Goal: Information Seeking & Learning: Learn about a topic

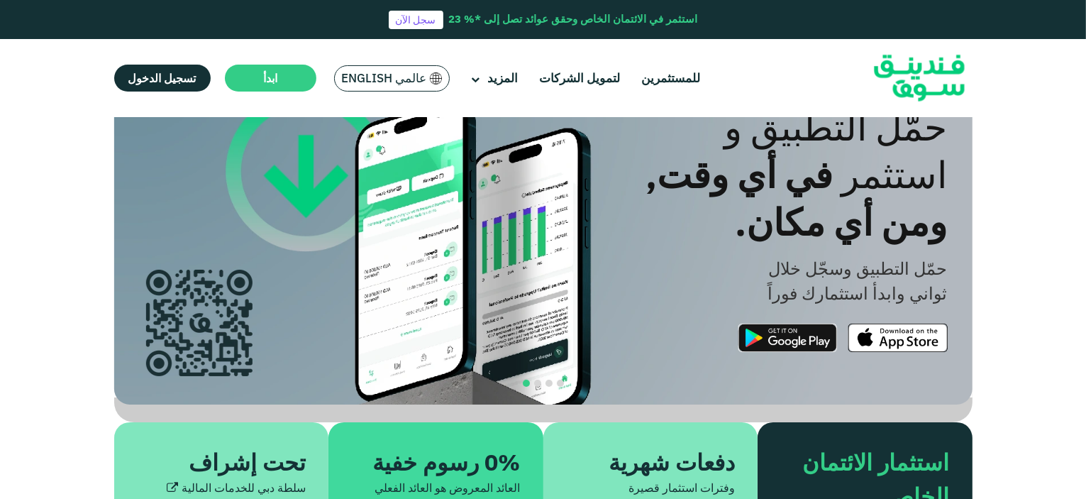
click at [372, 78] on span "عالمي English" at bounding box center [384, 78] width 85 height 16
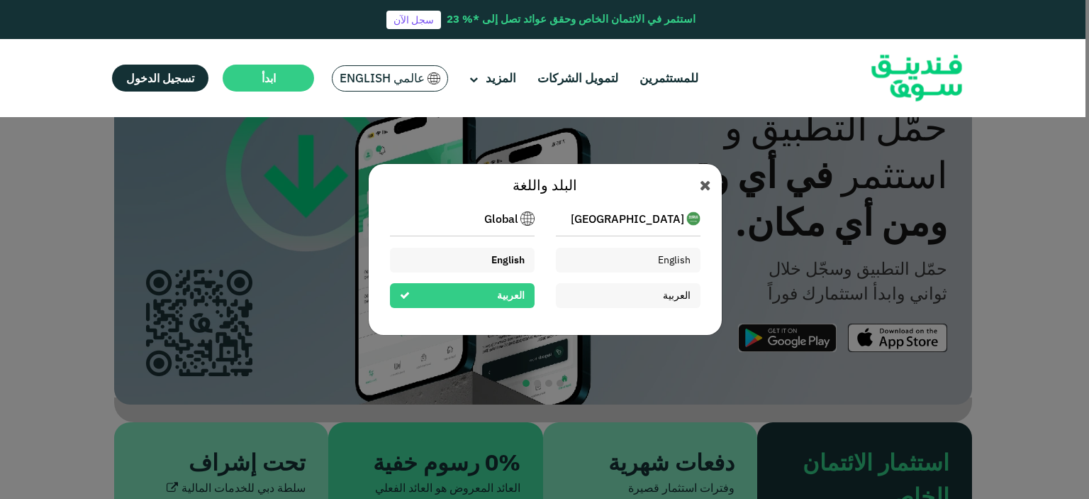
click at [508, 253] on span "English" at bounding box center [507, 259] width 33 height 13
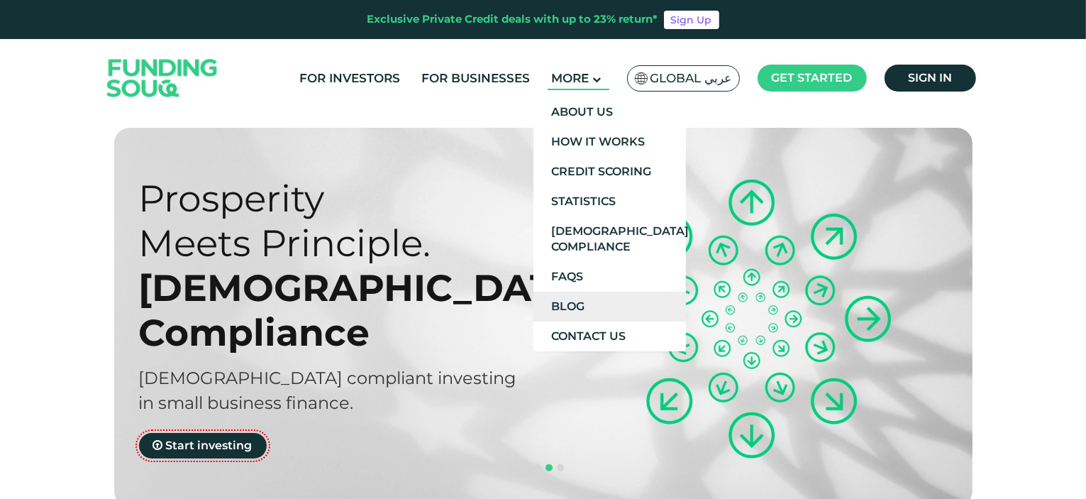
click at [596, 306] on link "Blog" at bounding box center [609, 306] width 152 height 30
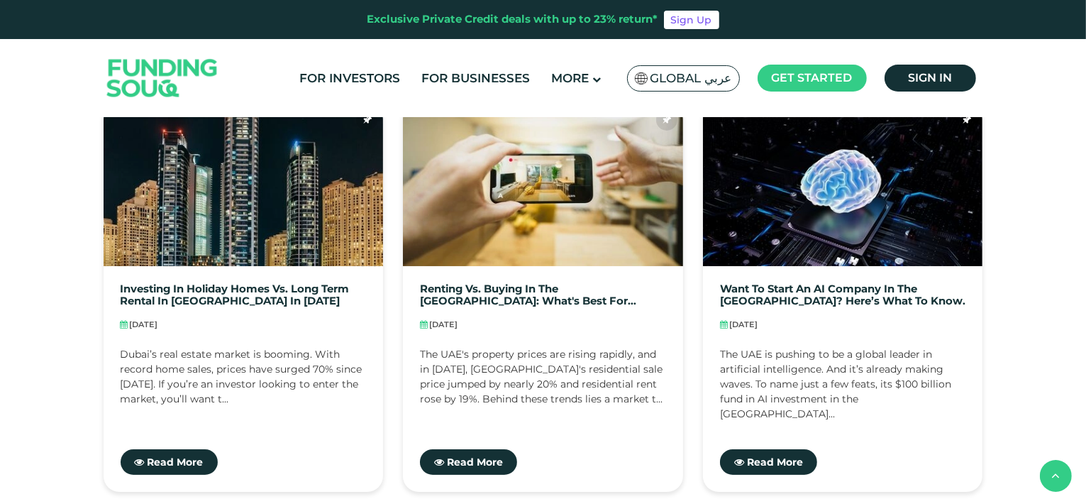
scroll to position [780, 0]
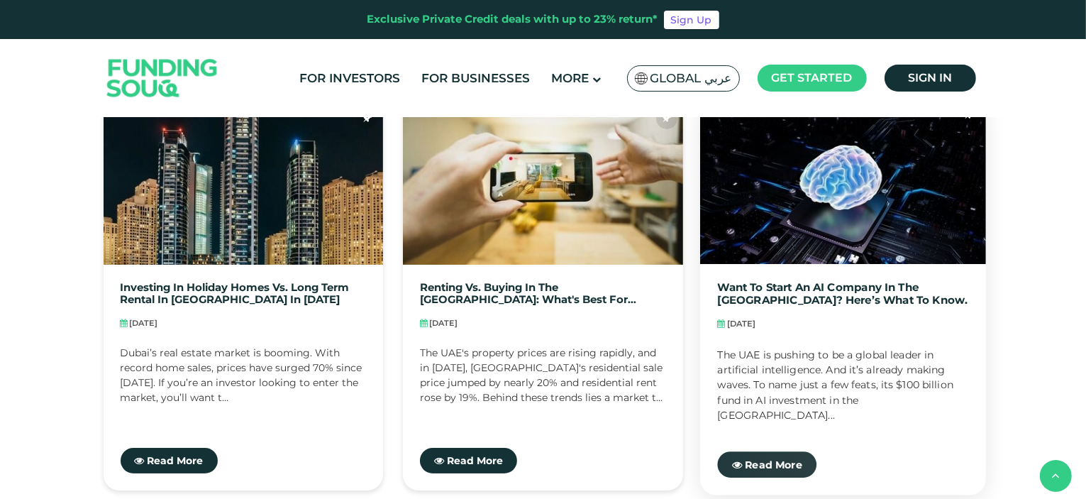
click at [780, 464] on span "Read More" at bounding box center [773, 463] width 57 height 13
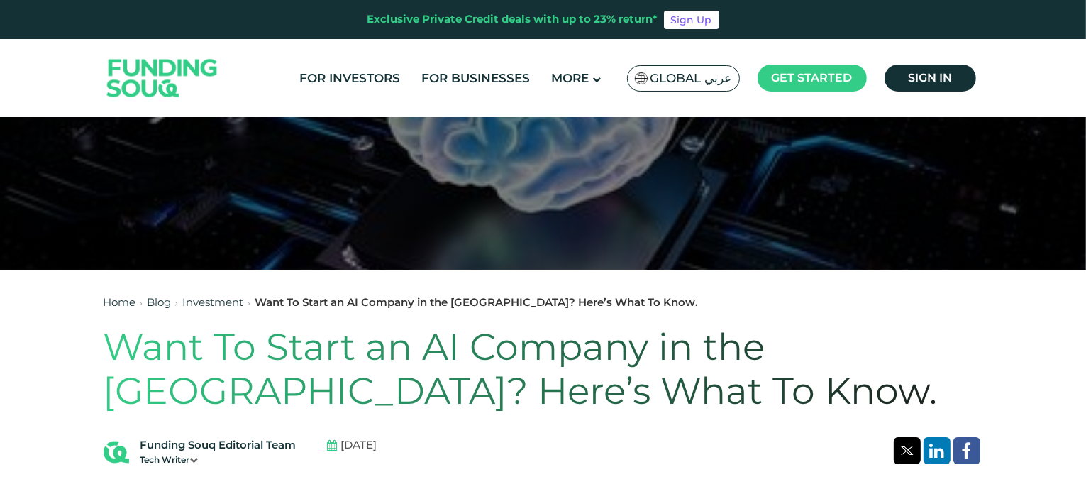
scroll to position [71, 0]
